Goal: Check status

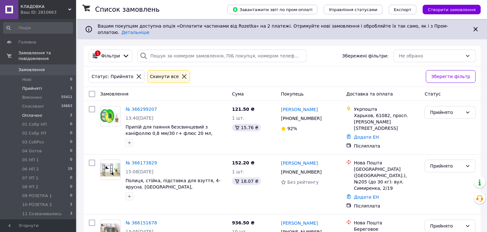
click at [34, 112] on span "Оплачені" at bounding box center [32, 115] width 20 height 6
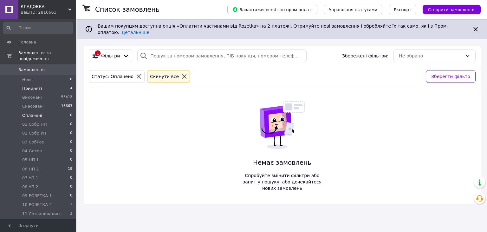
click at [33, 86] on span "Прийняті" at bounding box center [32, 89] width 20 height 6
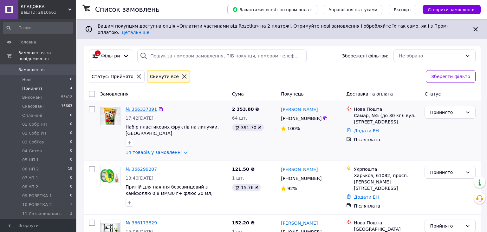
click at [144, 106] on link "№ 366337391" at bounding box center [140, 108] width 31 height 5
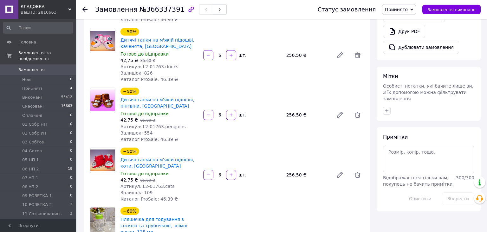
scroll to position [234, 0]
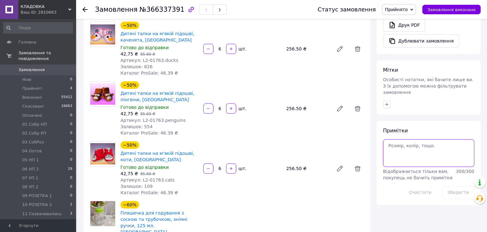
click at [390, 144] on textarea at bounding box center [428, 152] width 91 height 27
type textarea "сброс"
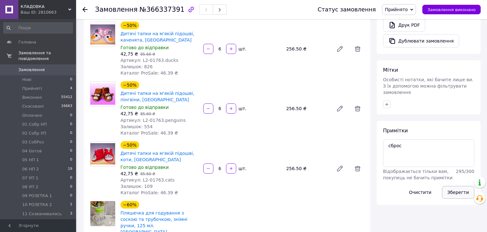
click at [459, 186] on button "Зберегти" at bounding box center [458, 192] width 32 height 13
